Goal: Find specific page/section: Find specific page/section

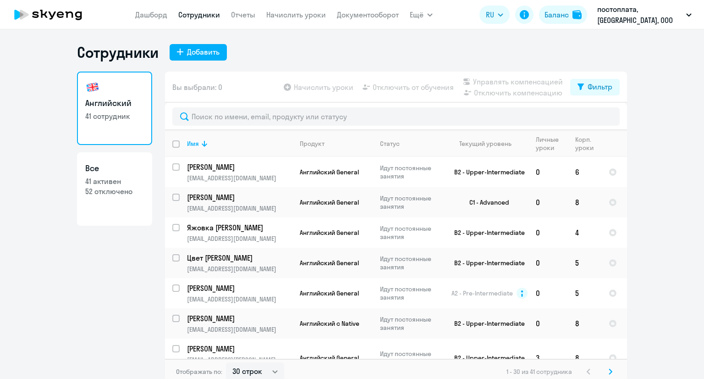
select select "30"
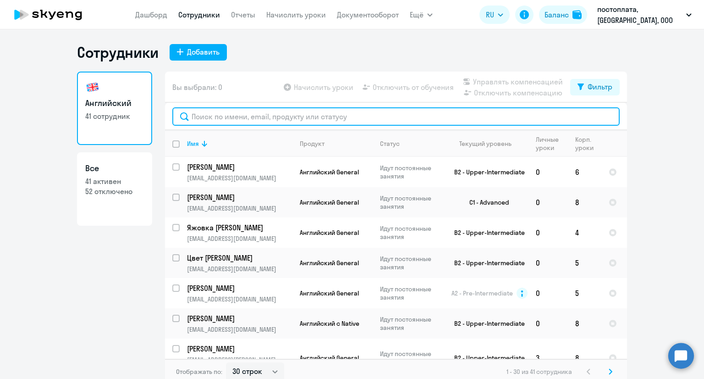
click at [325, 119] on input "text" at bounding box center [396, 116] width 448 height 18
paste input "[PERSON_NAME][EMAIL_ADDRESS][DOMAIN_NAME]"
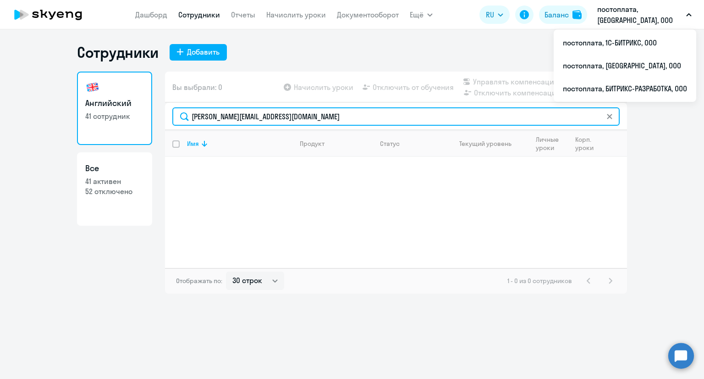
type input "[PERSON_NAME][EMAIL_ADDRESS][DOMAIN_NAME]"
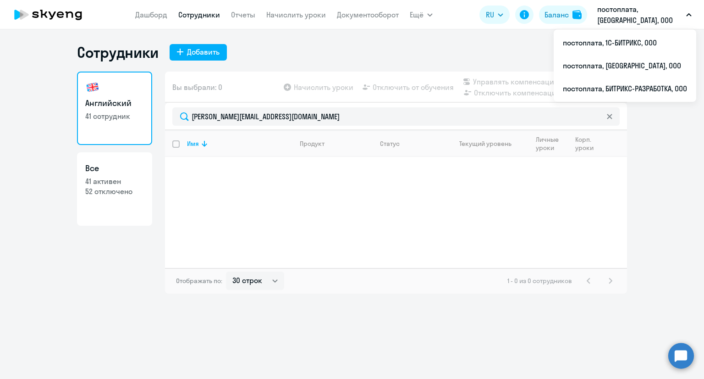
click at [609, 14] on p "постоплата, [GEOGRAPHIC_DATA], ООО" at bounding box center [640, 15] width 85 height 22
click at [610, 14] on p "постоплата, [GEOGRAPHIC_DATA], ООО" at bounding box center [640, 15] width 85 height 22
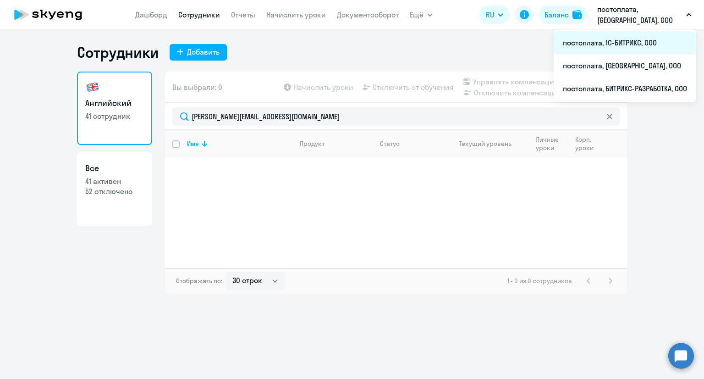
click at [607, 39] on li "постоплата, 1С-БИТРИКС, ООО" at bounding box center [625, 42] width 143 height 23
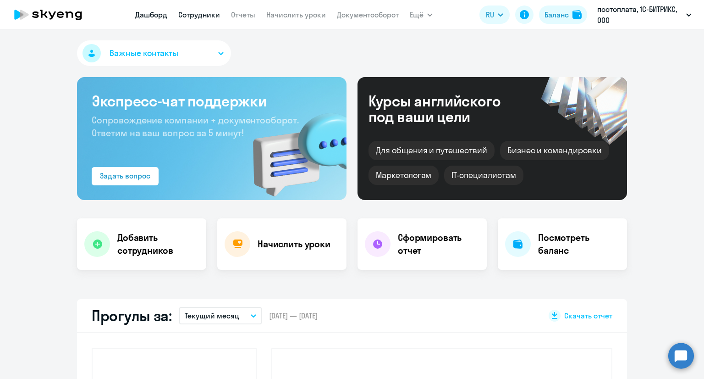
click at [185, 18] on link "Сотрудники" at bounding box center [199, 14] width 42 height 9
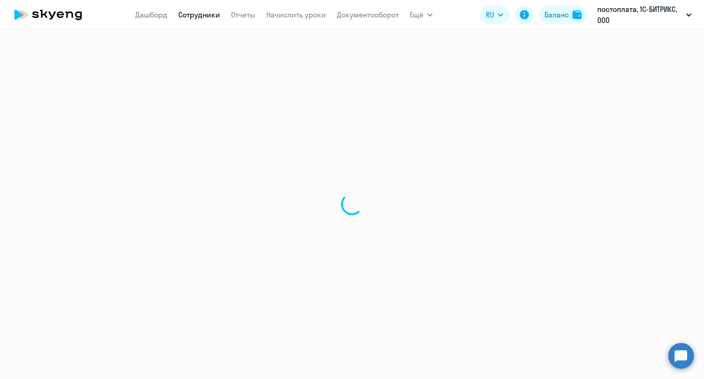
select select "30"
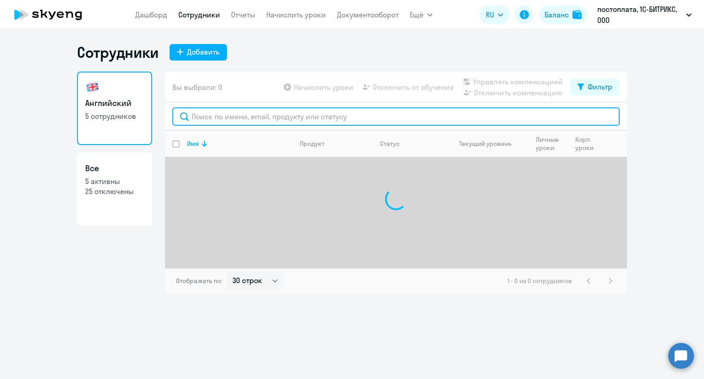
click at [229, 122] on input "text" at bounding box center [396, 116] width 448 height 18
paste input "[PERSON_NAME][EMAIL_ADDRESS][DOMAIN_NAME]"
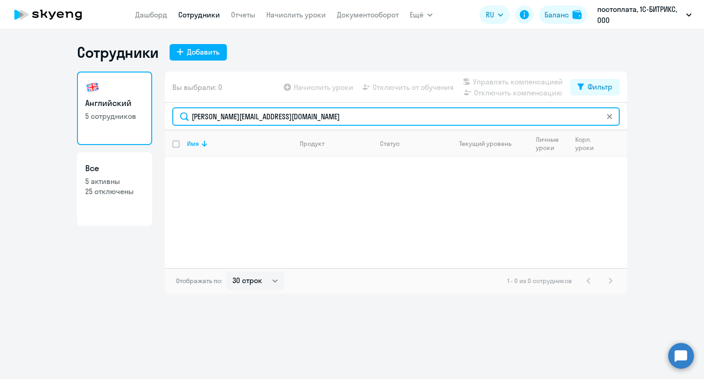
type input "[PERSON_NAME][EMAIL_ADDRESS][DOMAIN_NAME]"
